Goal: Information Seeking & Learning: Learn about a topic

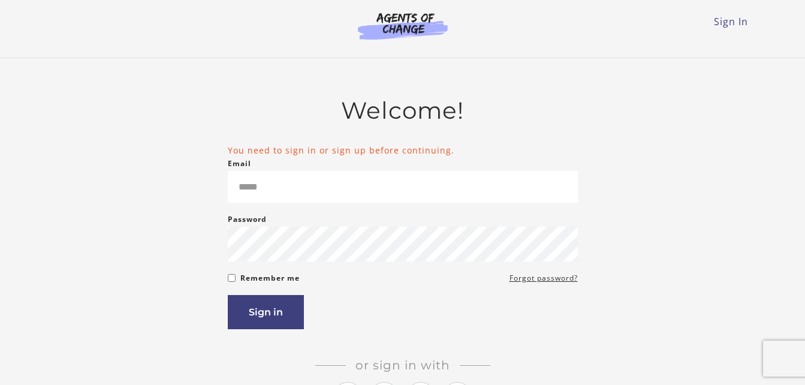
click at [350, 186] on input "Email" at bounding box center [403, 187] width 350 height 32
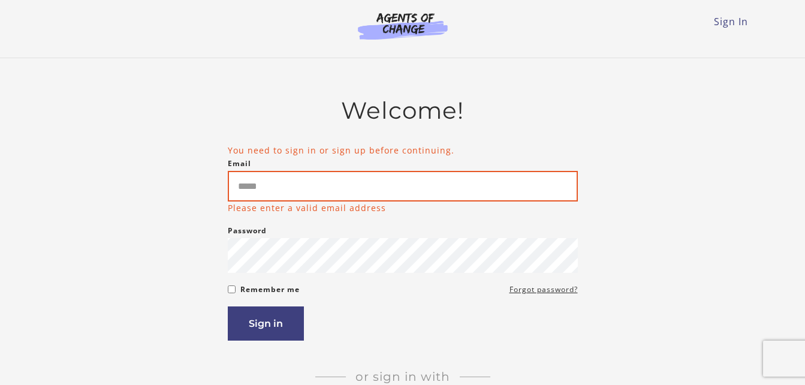
click at [331, 182] on input "Email" at bounding box center [403, 186] width 350 height 31
type input "**********"
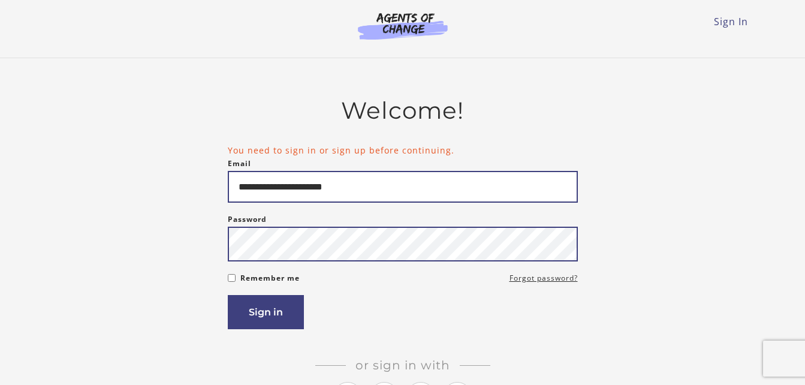
click at [228, 295] on button "Sign in" at bounding box center [266, 312] width 76 height 34
